Goal: Book appointment/travel/reservation

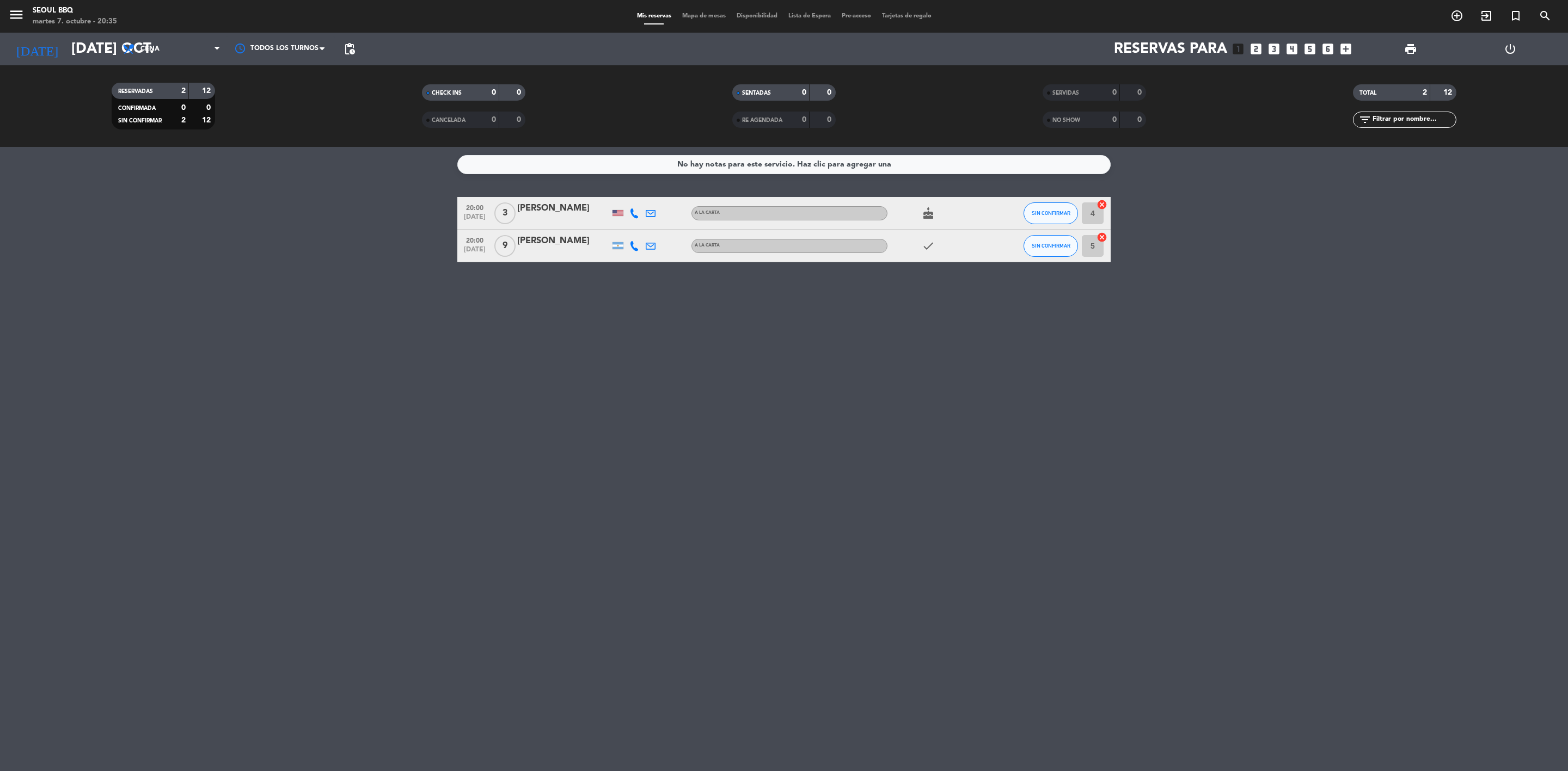
click at [637, 247] on icon at bounding box center [634, 246] width 10 height 10
click at [657, 223] on span at bounding box center [661, 227] width 9 height 9
click at [1274, 55] on icon "looks_3" at bounding box center [1274, 49] width 14 height 14
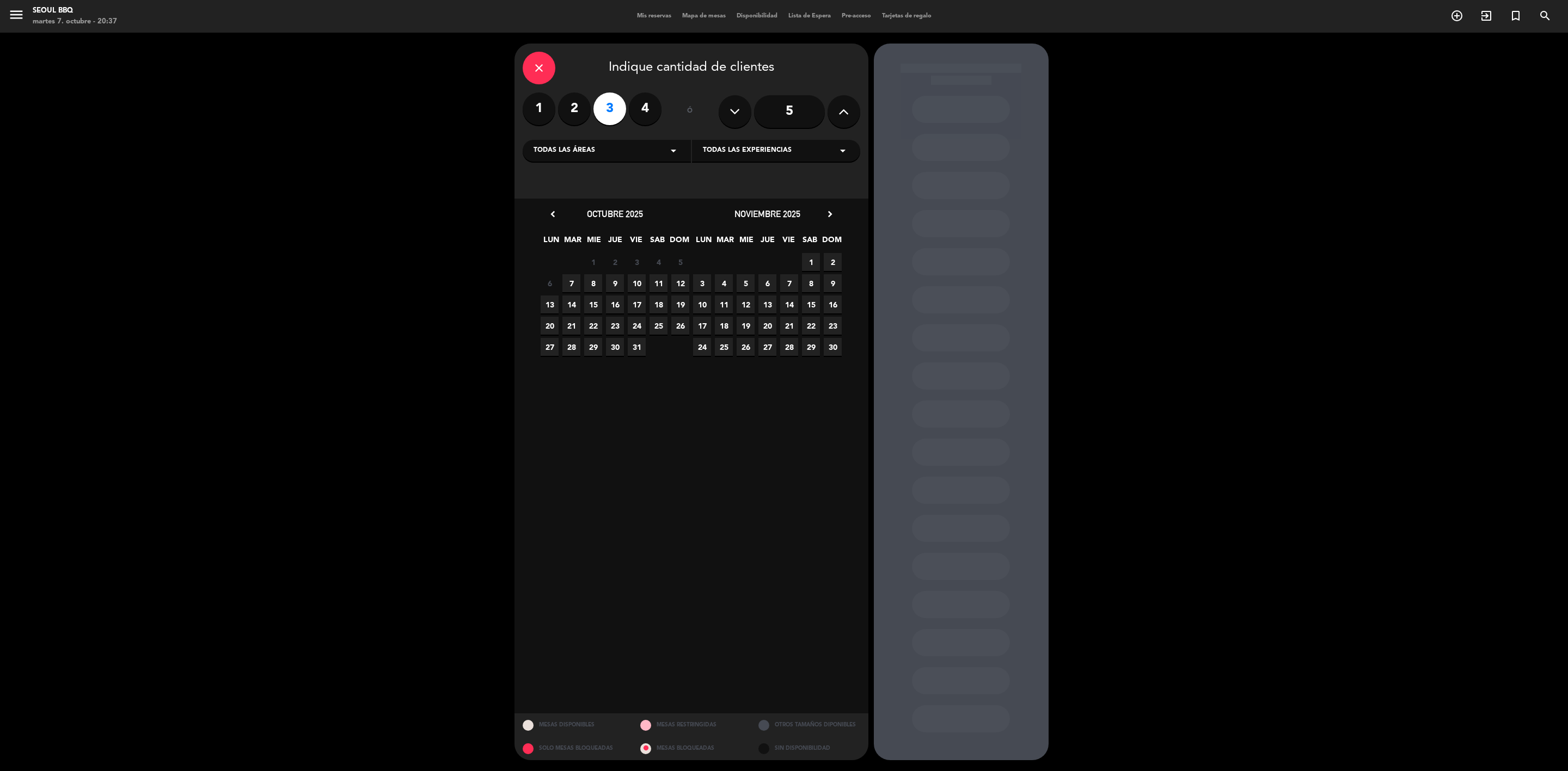
click at [593, 287] on span "8" at bounding box center [593, 283] width 18 height 18
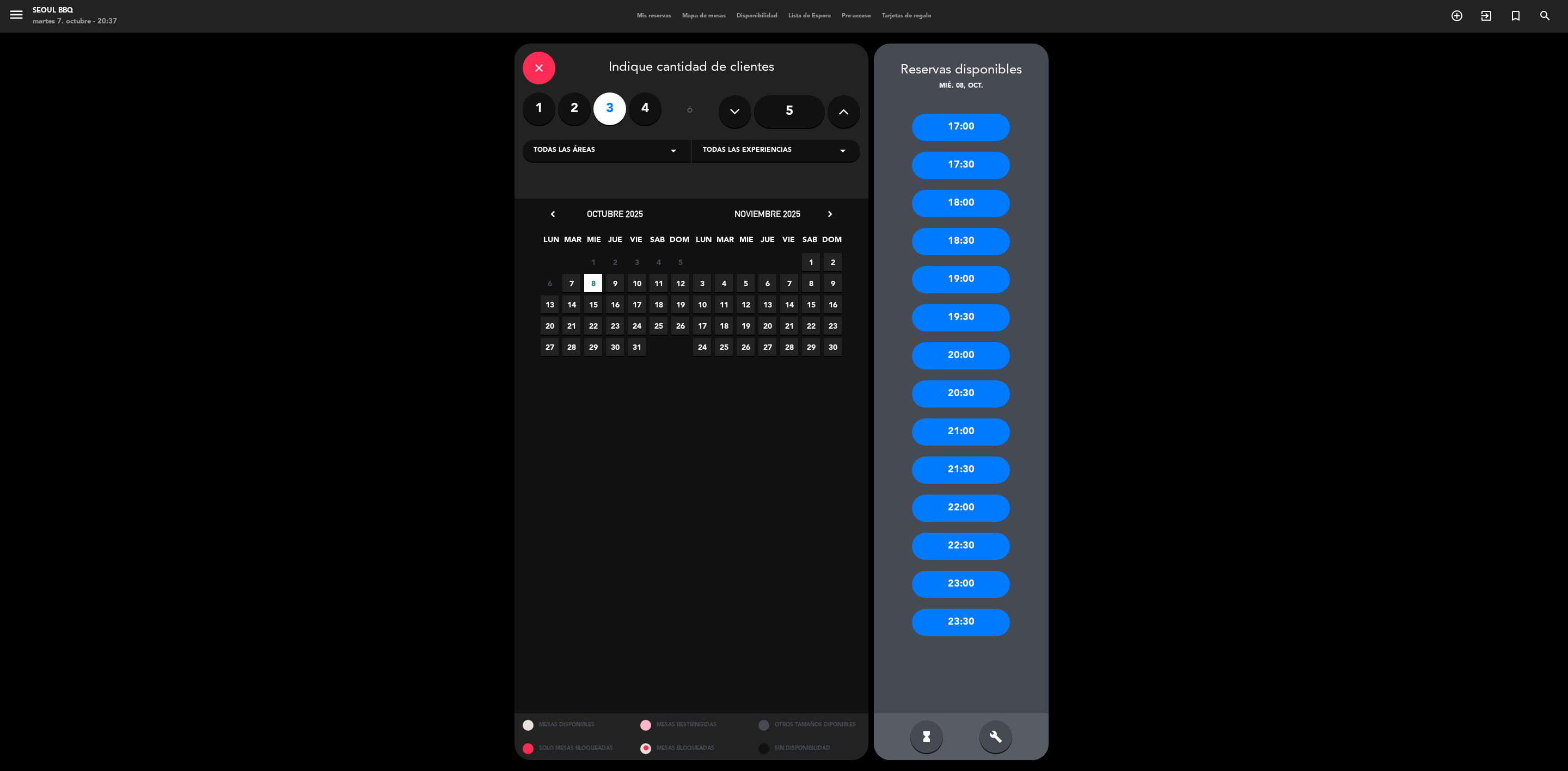
click at [967, 288] on div "19:00" at bounding box center [961, 280] width 98 height 27
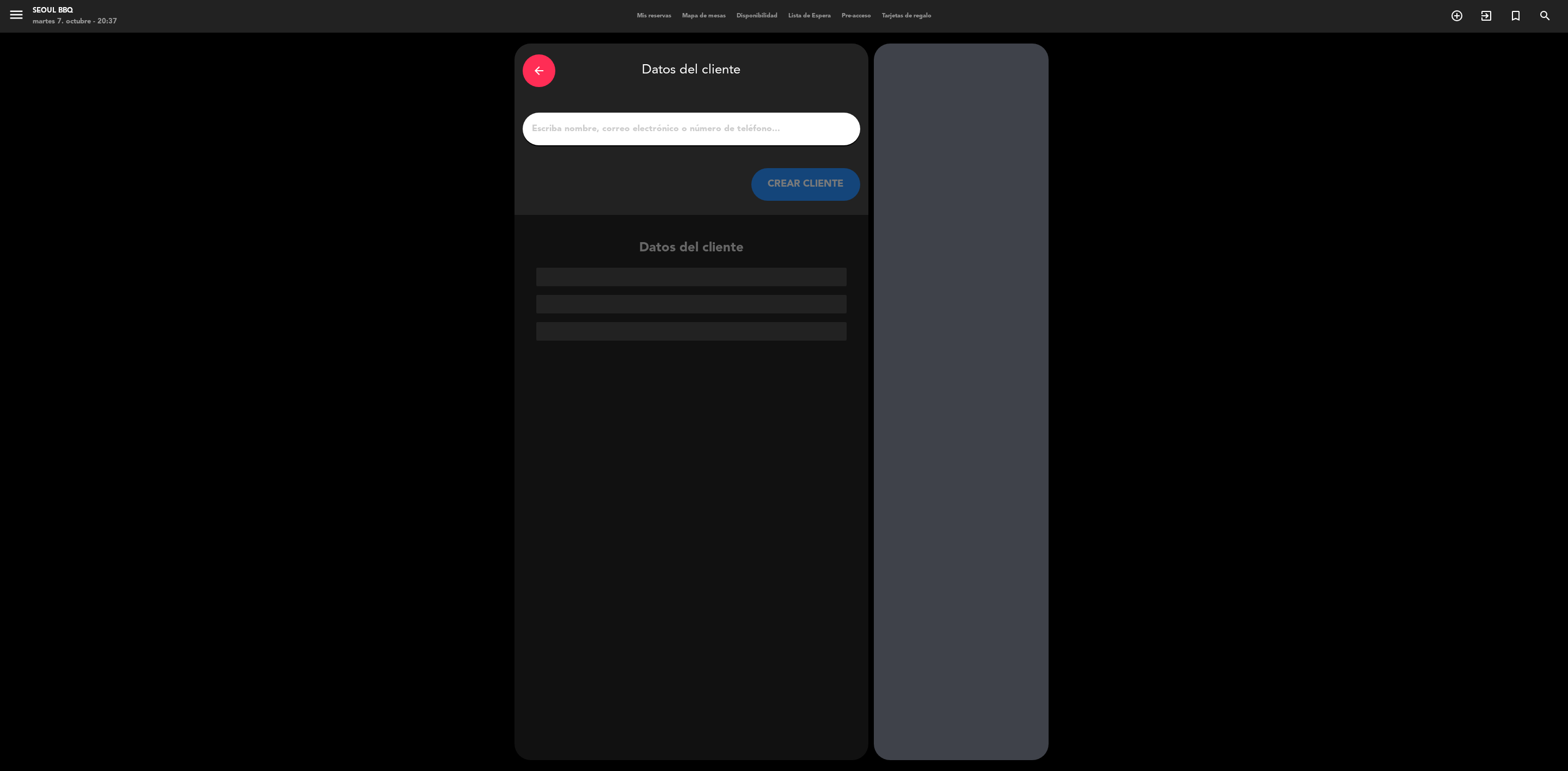
click at [696, 123] on input "1" at bounding box center [691, 129] width 321 height 15
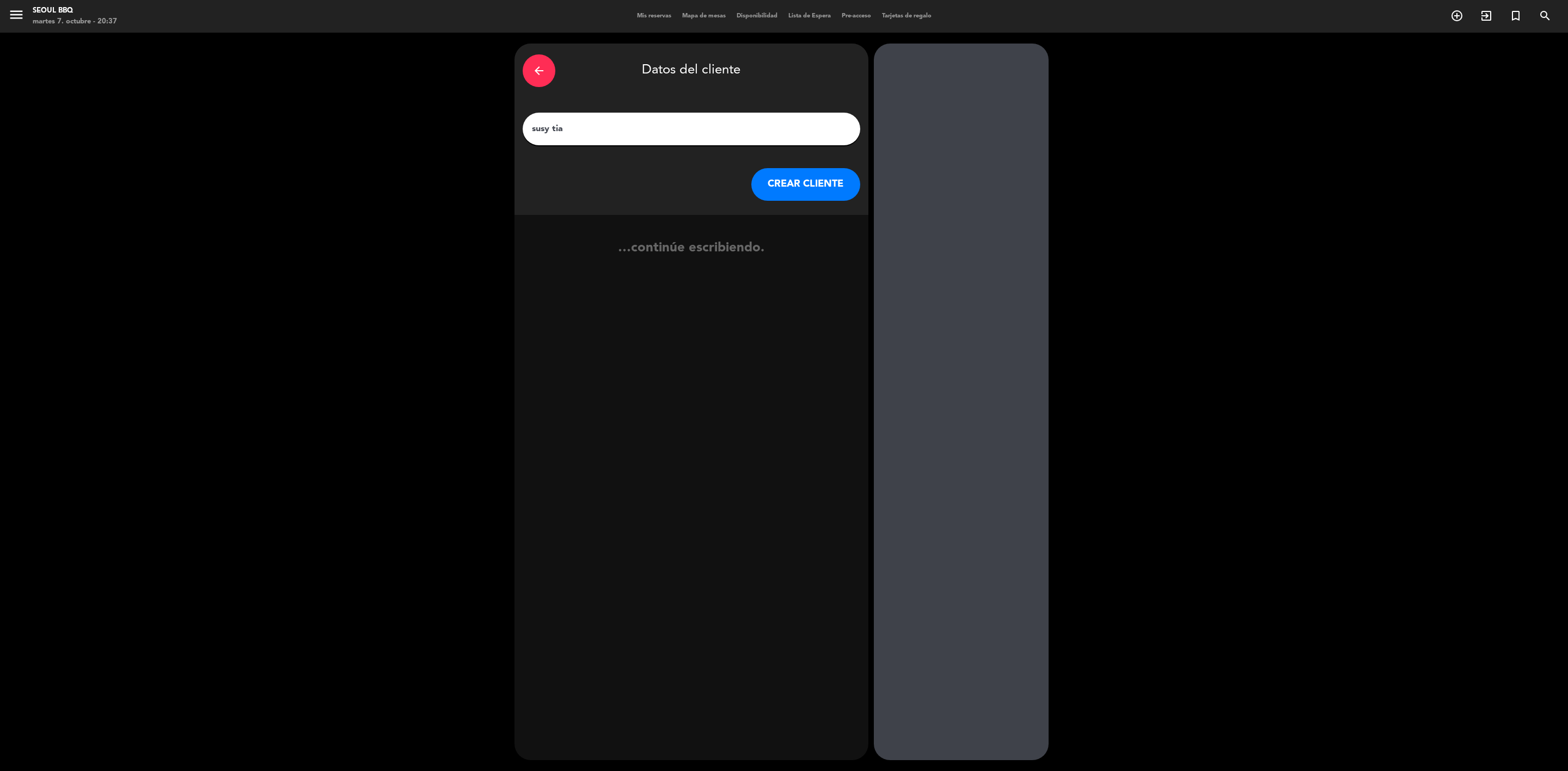
type input "susy tia"
click at [794, 192] on button "CREAR CLIENTE" at bounding box center [806, 185] width 109 height 33
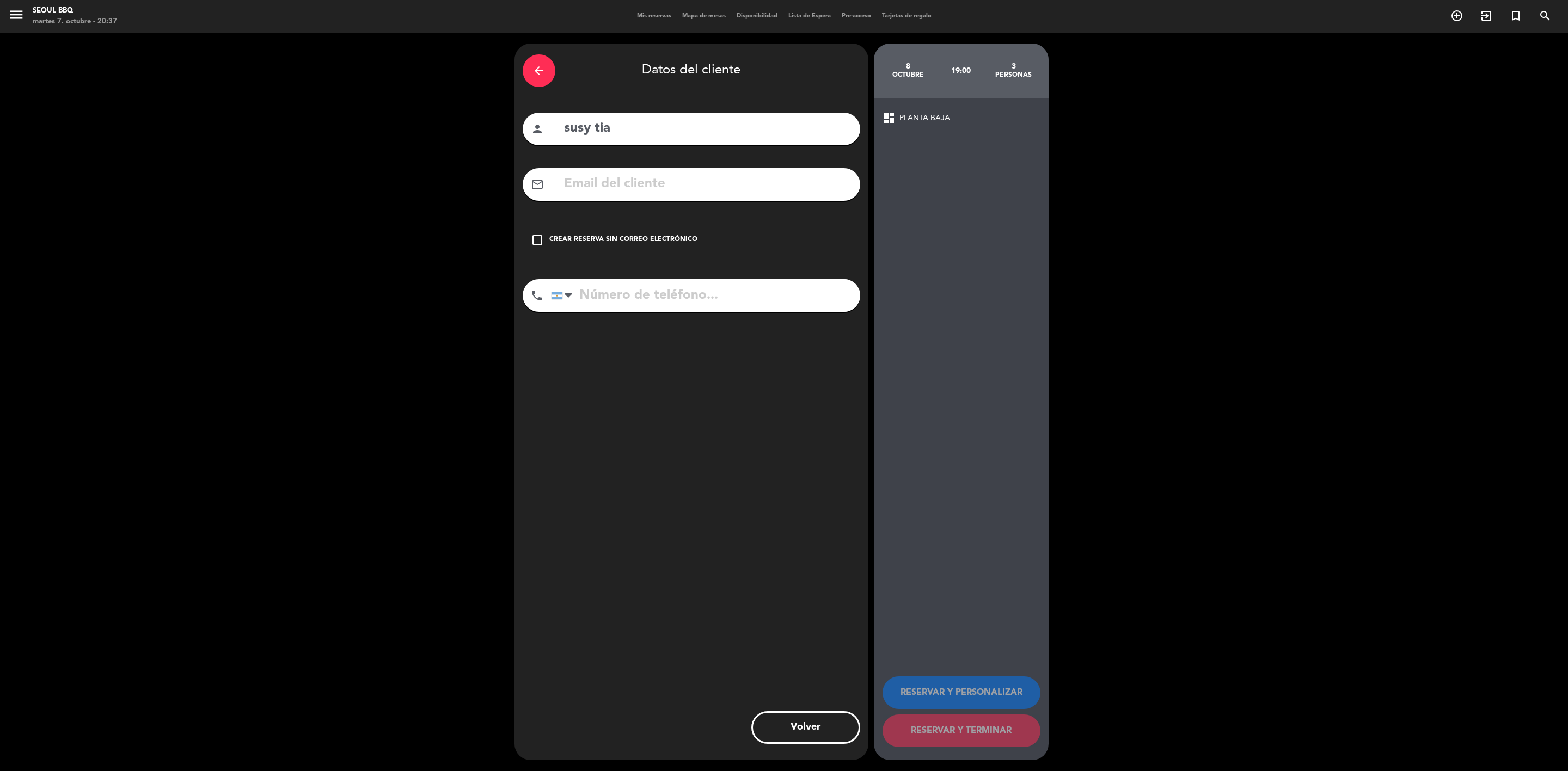
click at [644, 245] on div "check_box_outline_blank Crear reserva sin correo electrónico" at bounding box center [692, 240] width 337 height 33
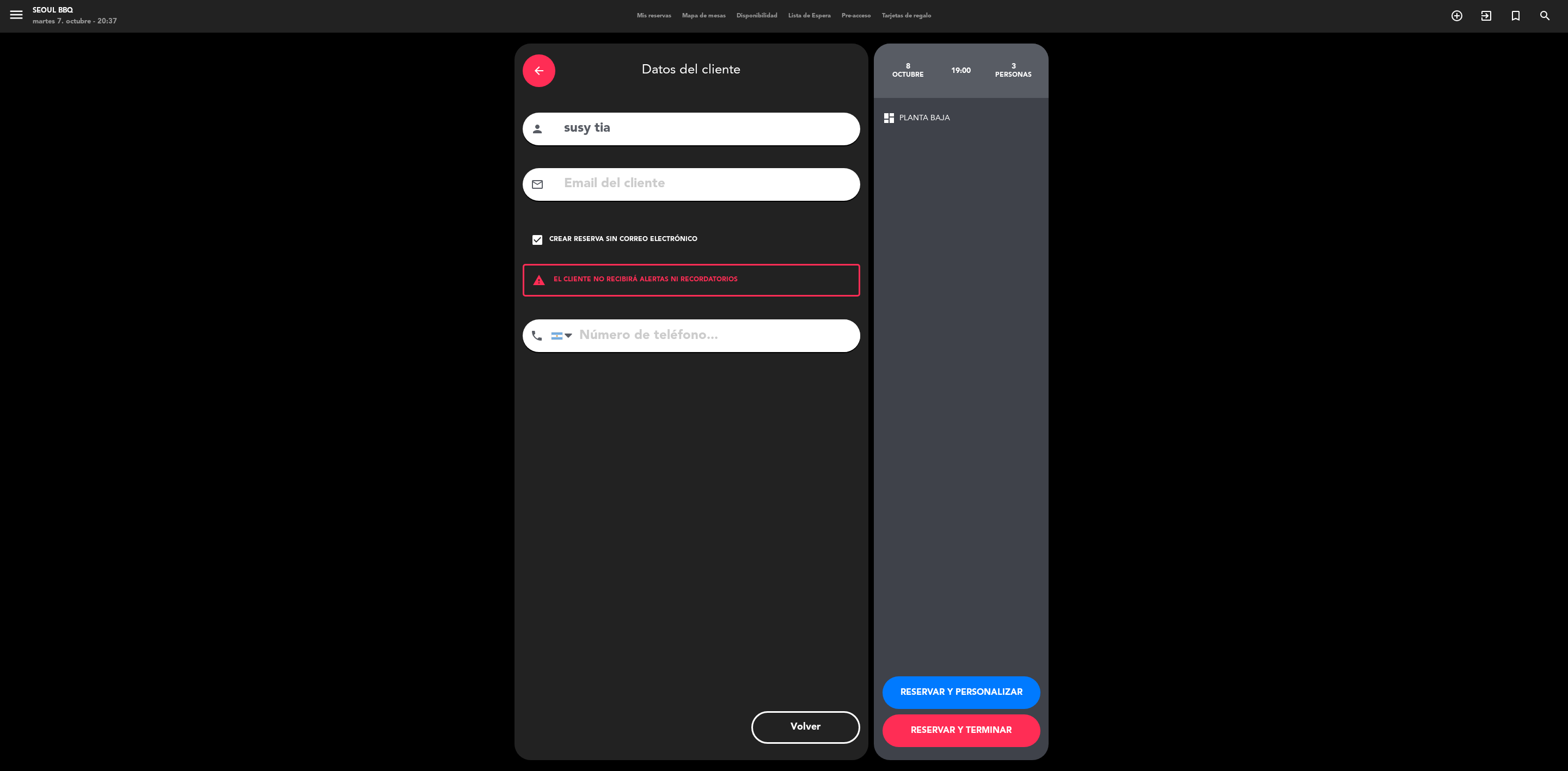
click at [917, 720] on button "RESERVAR Y TERMINAR" at bounding box center [961, 731] width 158 height 33
